Goal: Information Seeking & Learning: Learn about a topic

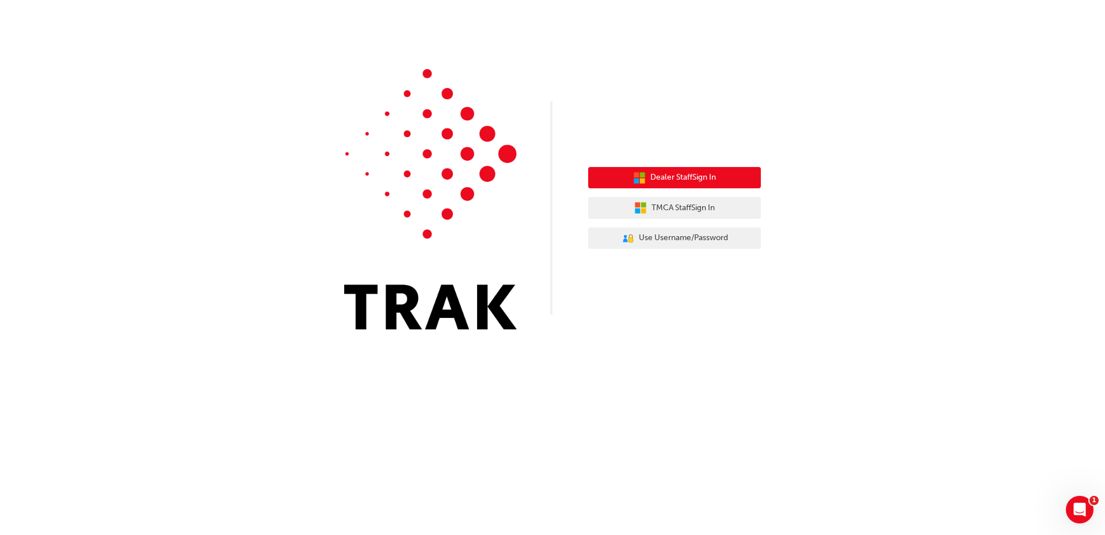
click at [694, 174] on span "Dealer Staff Sign In" at bounding box center [683, 177] width 66 height 13
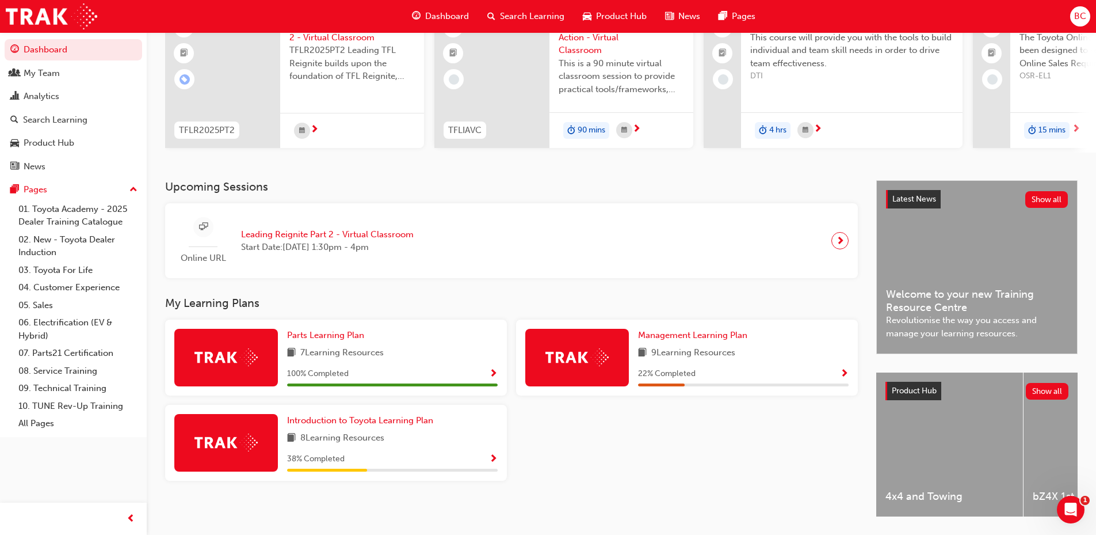
scroll to position [153, 0]
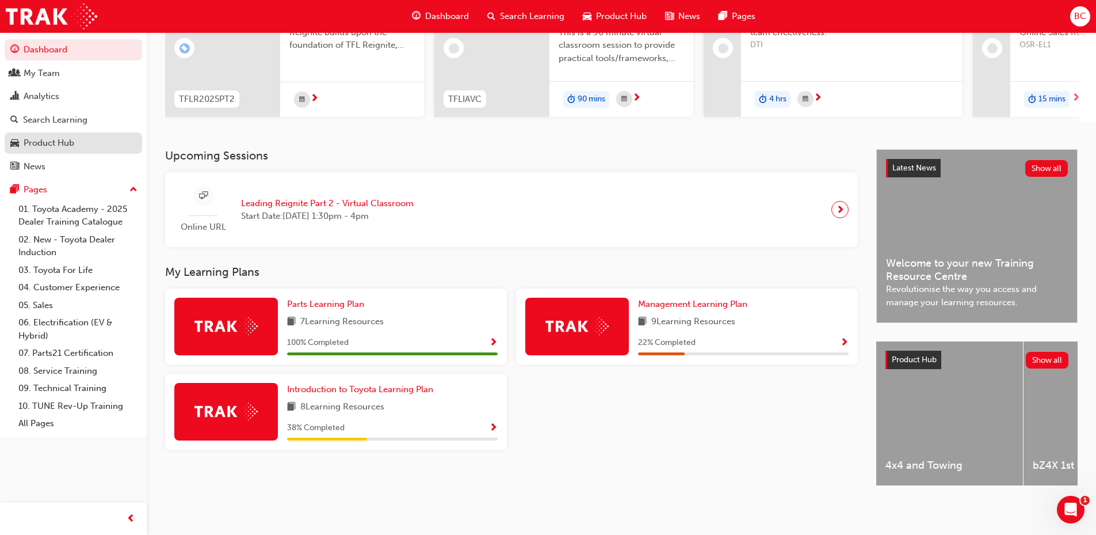
click at [66, 138] on div "Product Hub" at bounding box center [49, 142] width 51 height 13
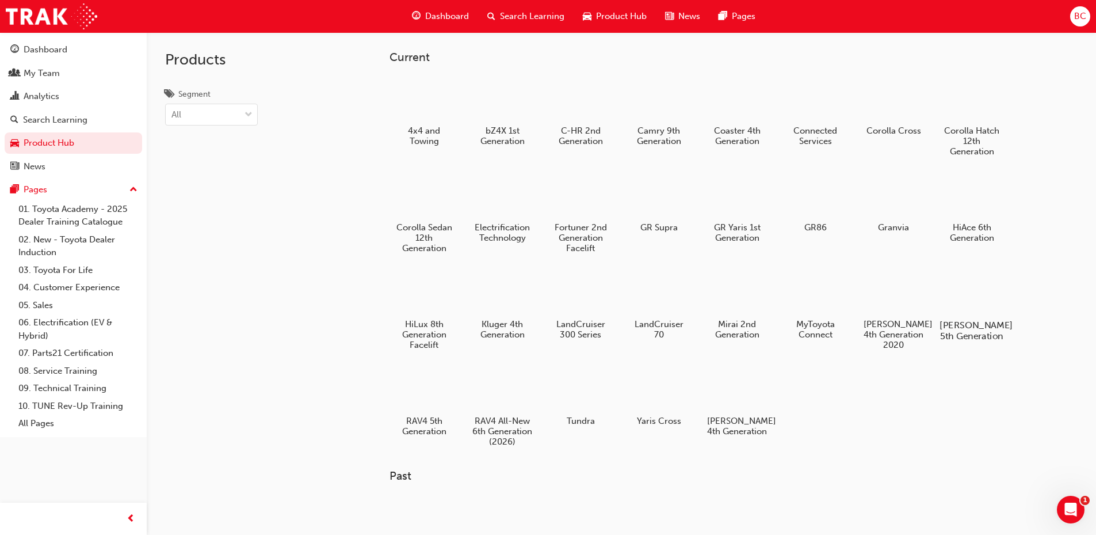
click at [988, 300] on div at bounding box center [972, 292] width 64 height 46
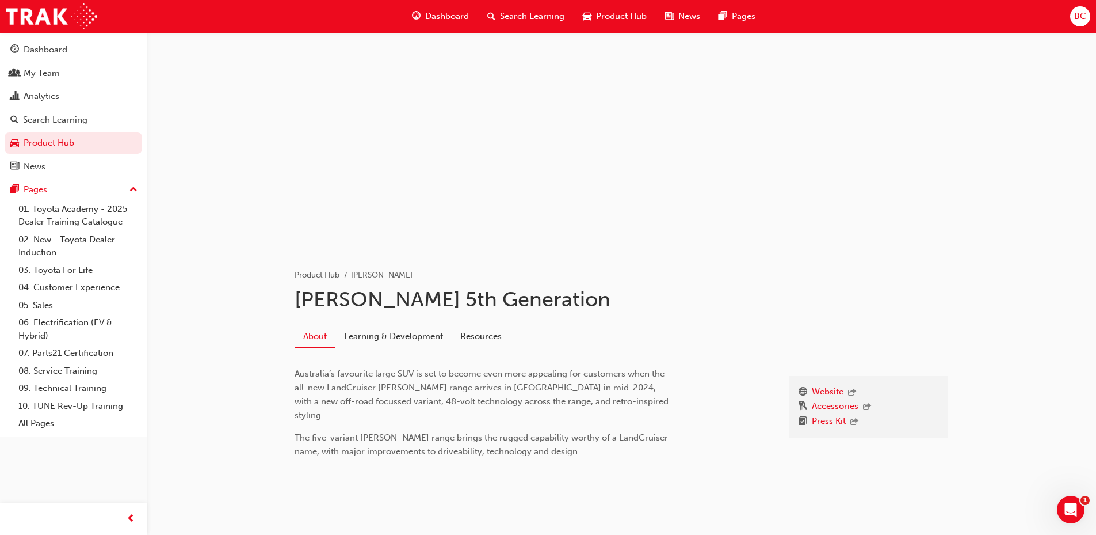
scroll to position [18, 0]
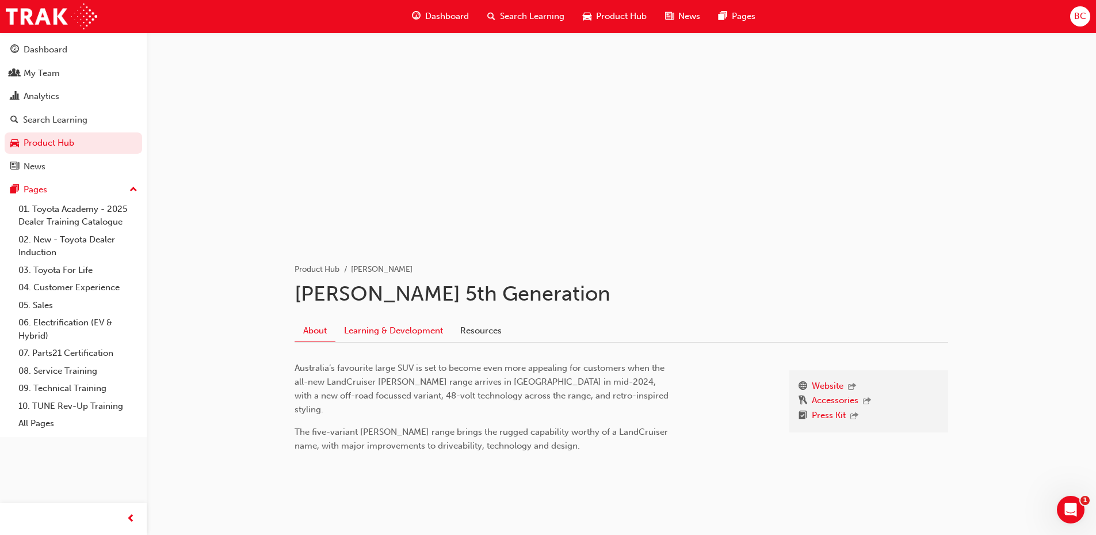
click at [399, 336] on link "Learning & Development" at bounding box center [394, 330] width 116 height 22
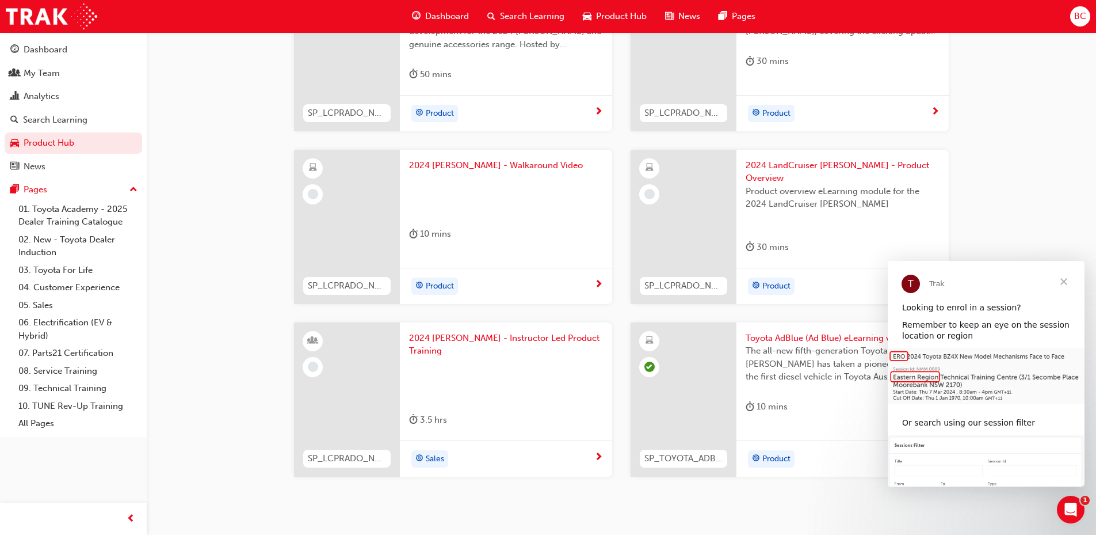
click at [1064, 283] on span "Close" at bounding box center [1063, 281] width 41 height 41
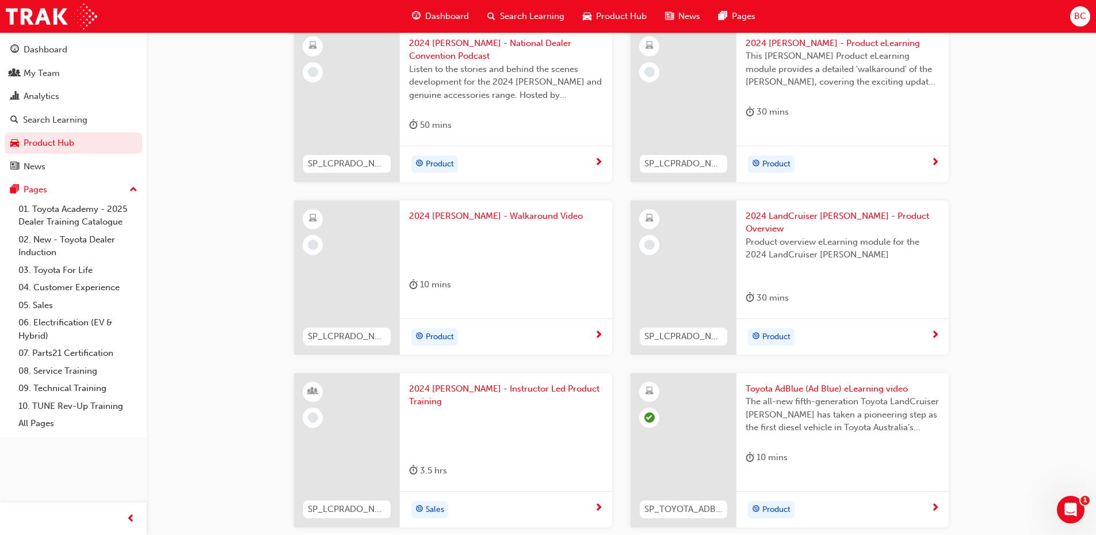
scroll to position [278, 0]
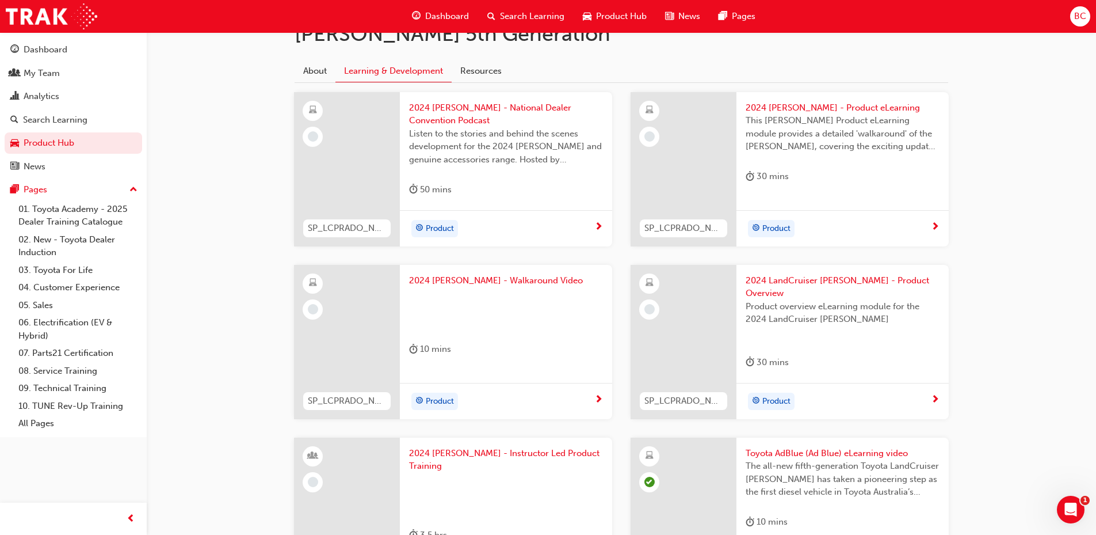
click at [852, 104] on span "2024 LC Prado - Product eLearning" at bounding box center [843, 107] width 194 height 13
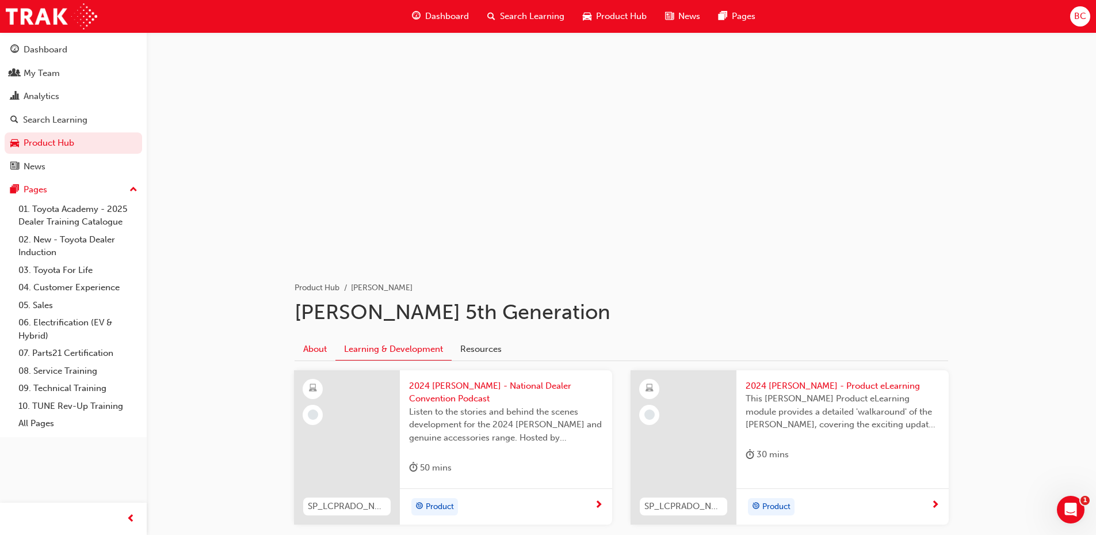
click at [322, 350] on link "About" at bounding box center [315, 349] width 41 height 22
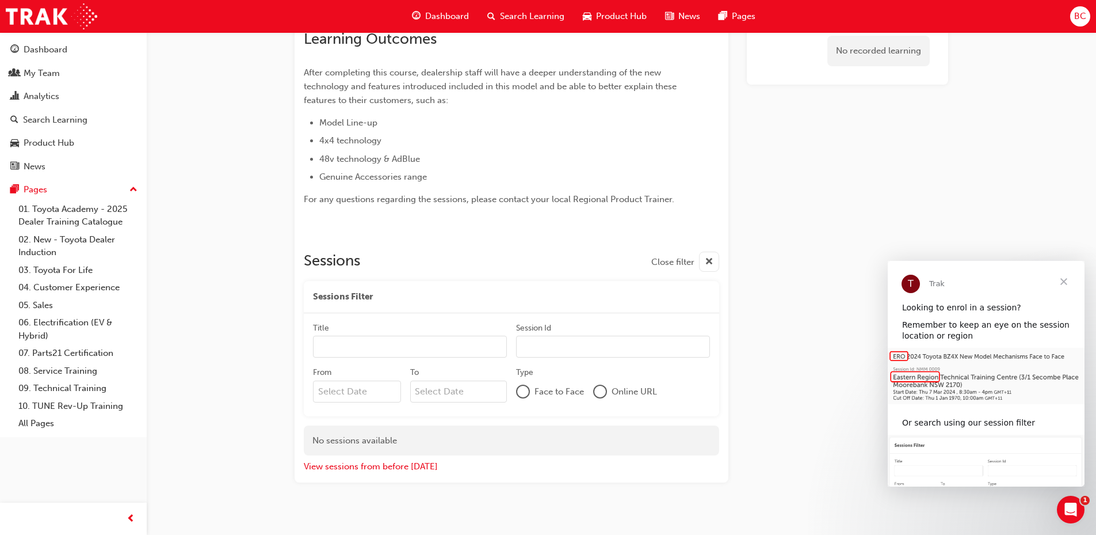
click at [1069, 279] on span "Close" at bounding box center [1063, 281] width 41 height 41
